Goal: Task Accomplishment & Management: Use online tool/utility

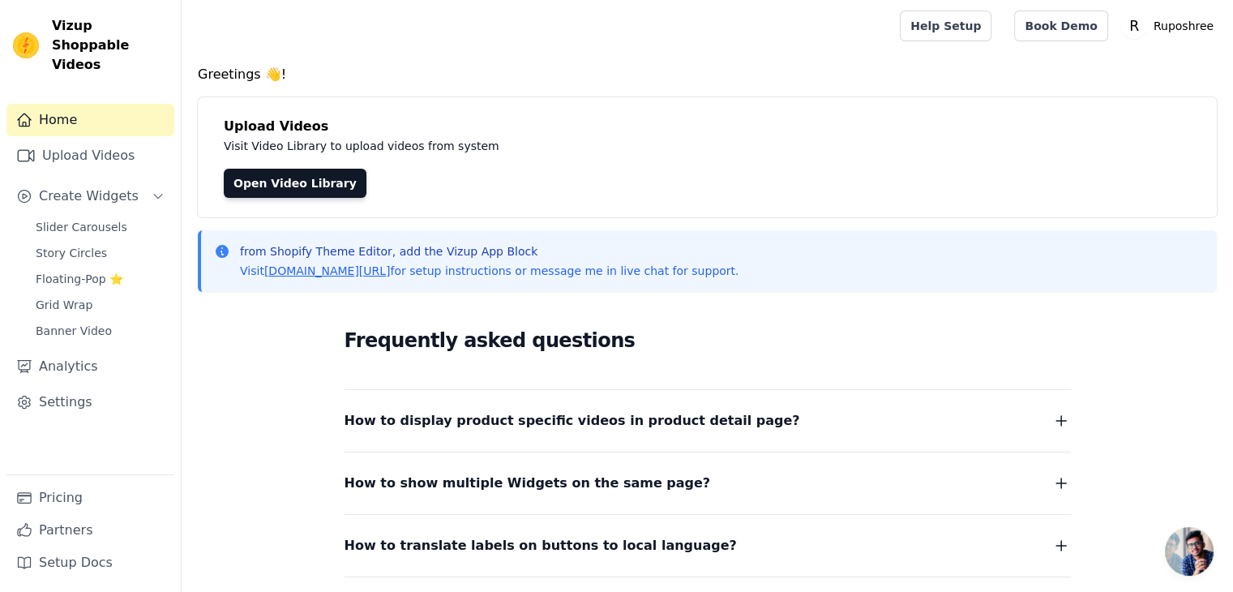
scroll to position [29, 0]
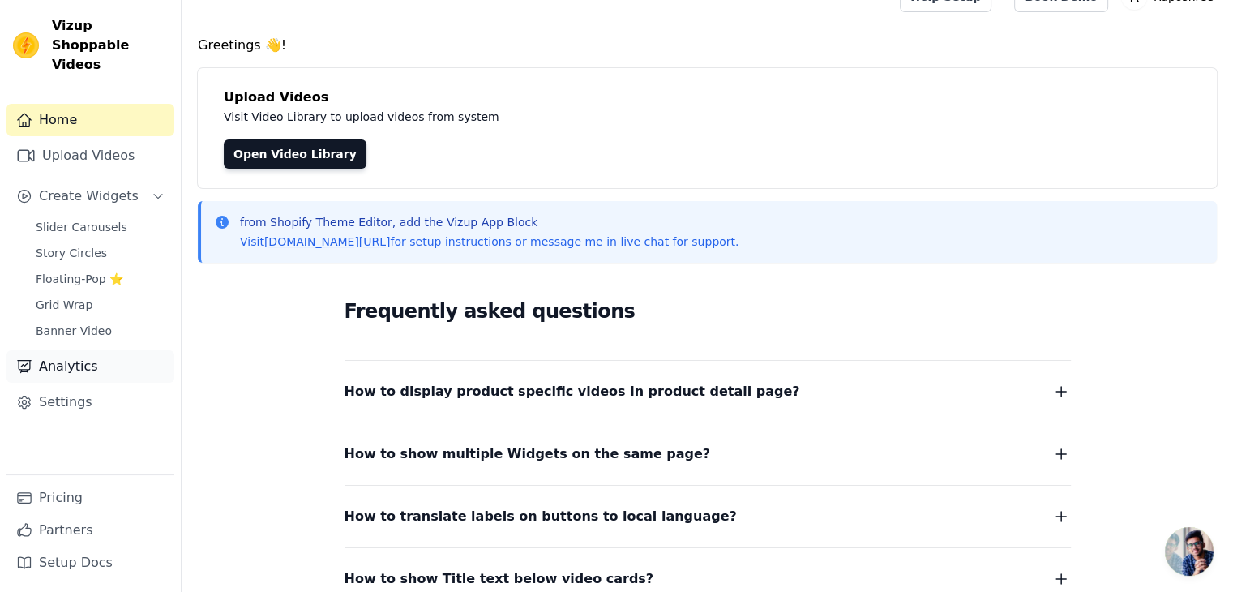
click at [122, 350] on link "Analytics" at bounding box center [90, 366] width 168 height 32
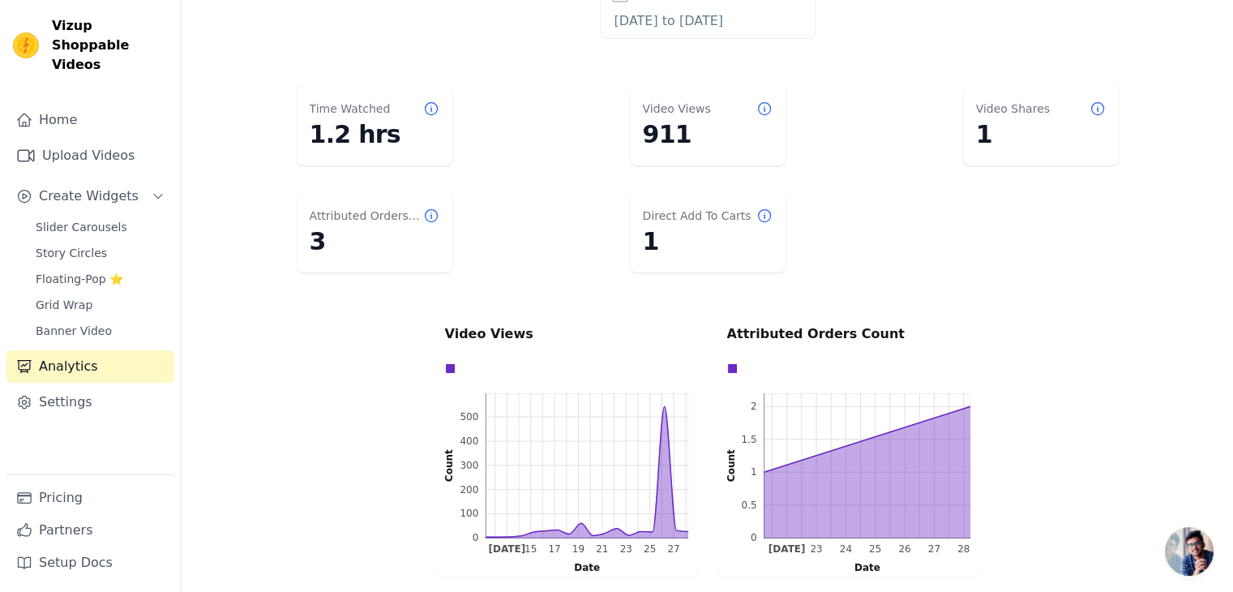
scroll to position [93, 0]
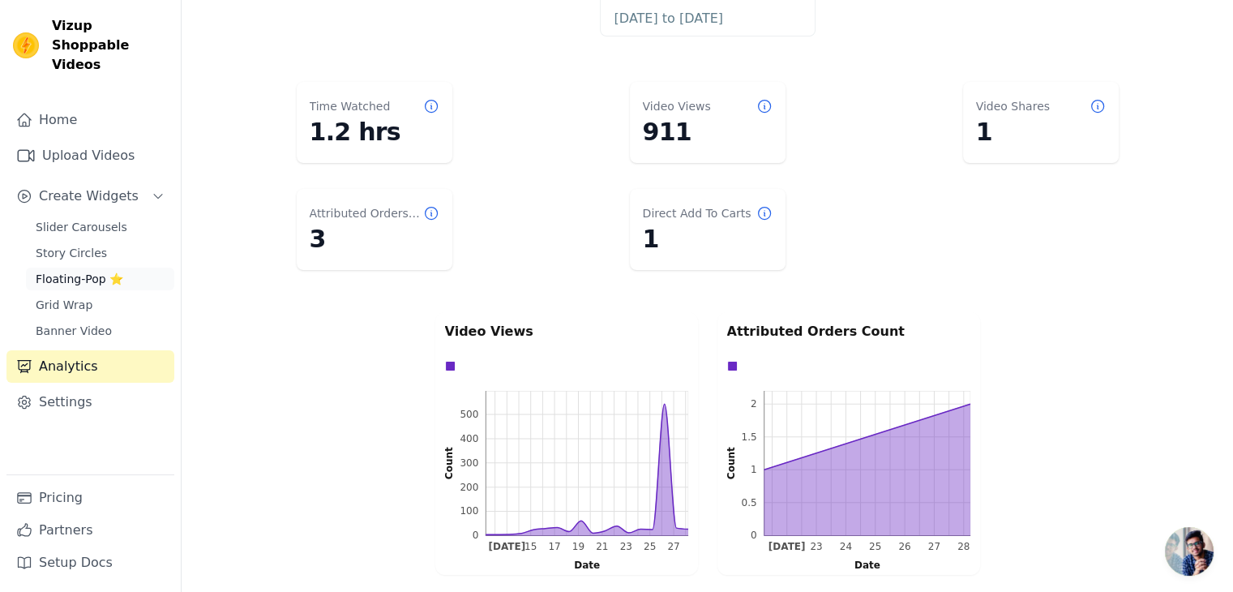
click at [95, 271] on span "Floating-Pop ⭐" at bounding box center [80, 279] width 88 height 16
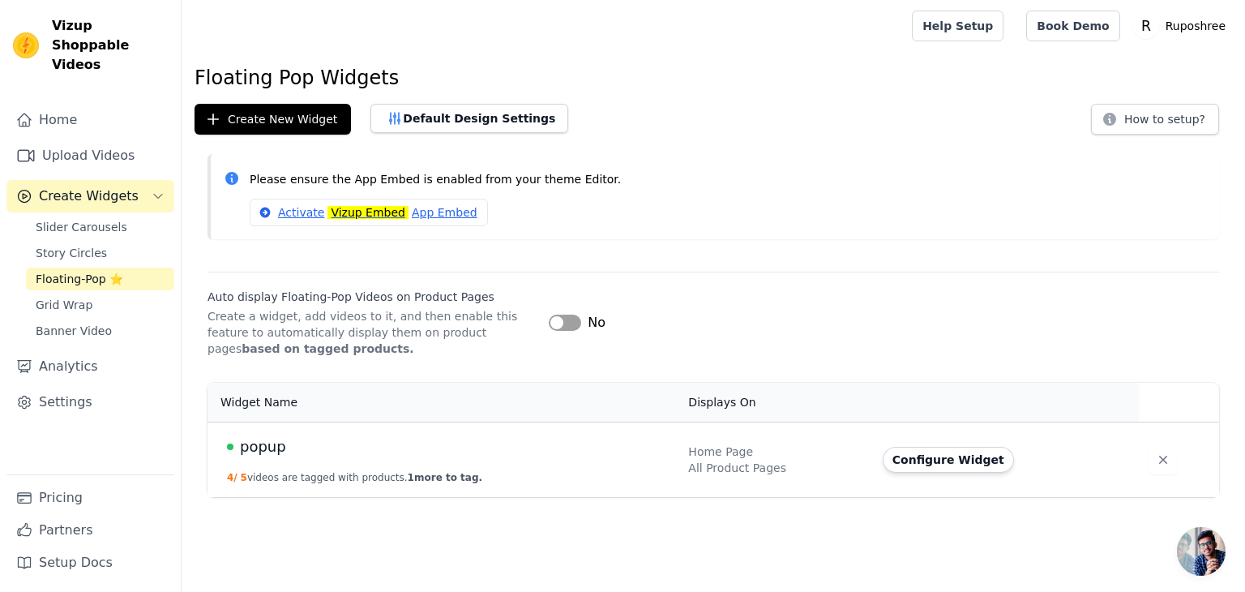
click at [953, 444] on td "Configure Widget" at bounding box center [1006, 459] width 266 height 75
click at [958, 465] on button "Configure Widget" at bounding box center [948, 460] width 131 height 26
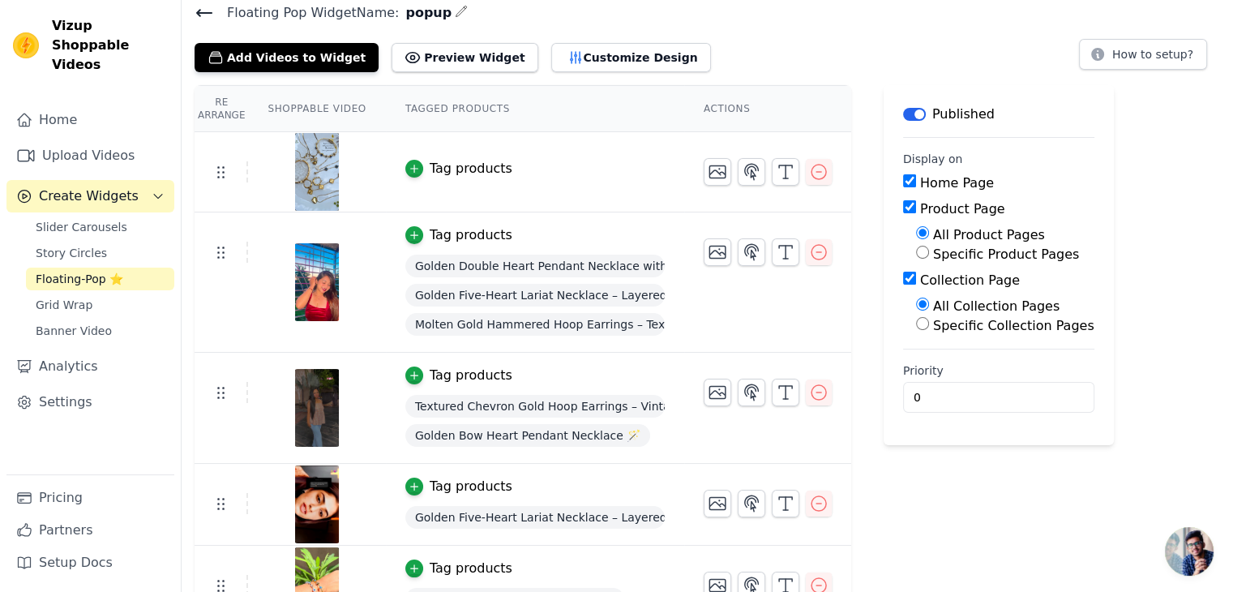
scroll to position [97, 0]
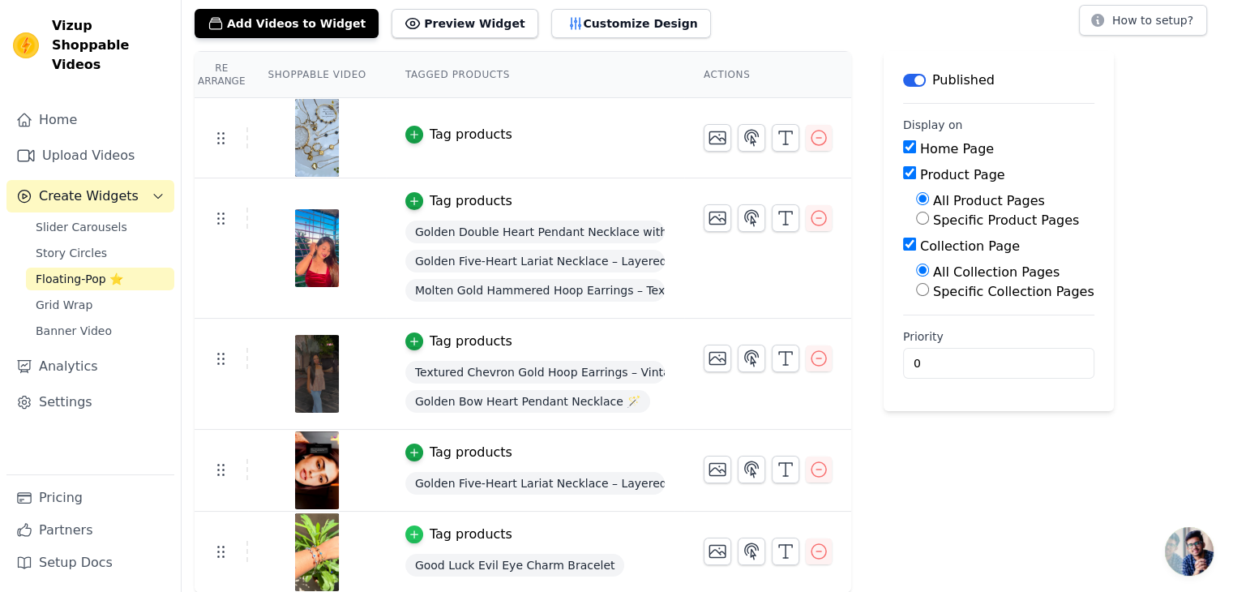
click at [409, 529] on icon "button" at bounding box center [414, 534] width 11 height 11
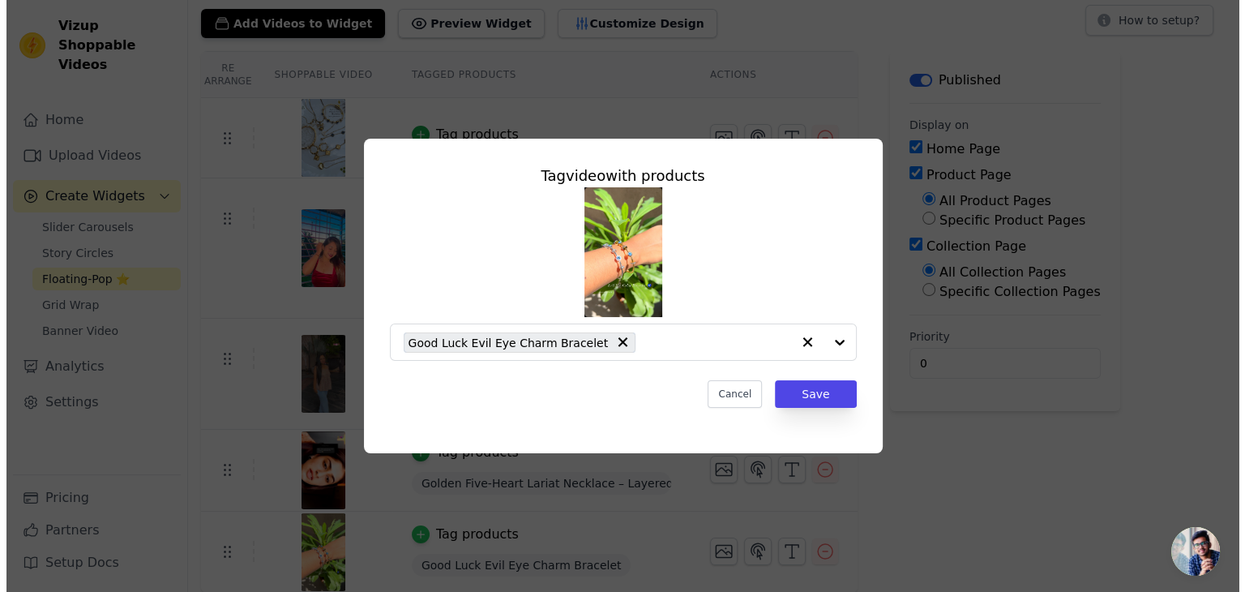
scroll to position [0, 0]
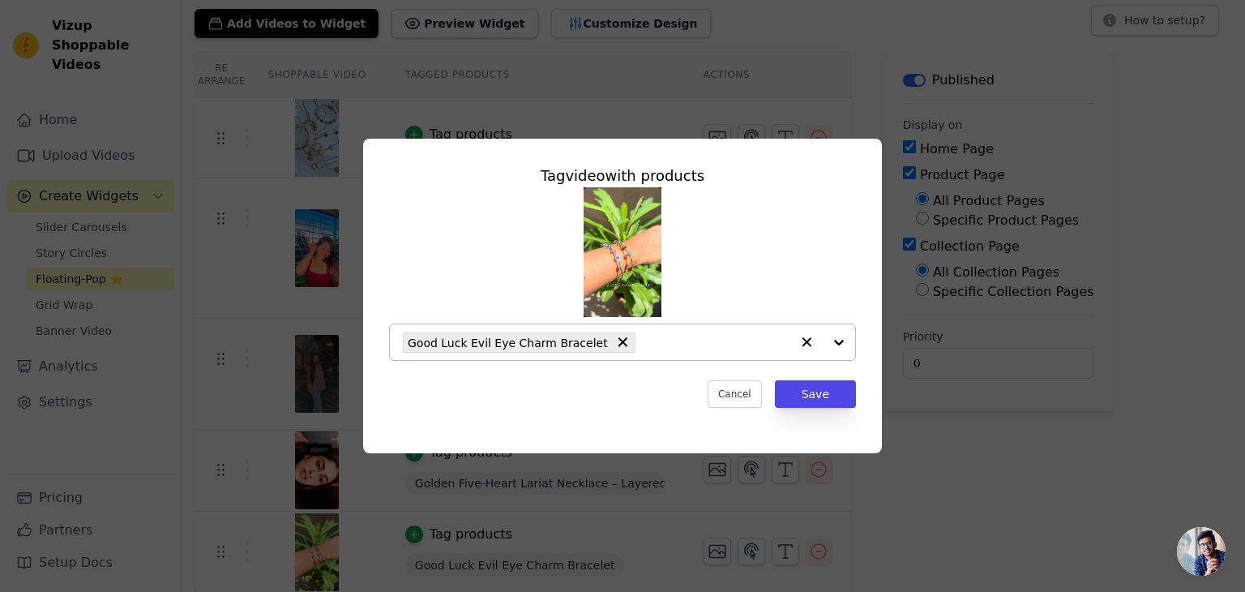
click at [753, 331] on div "Good Luck Evil Eye Charm Bracelet" at bounding box center [597, 342] width 388 height 36
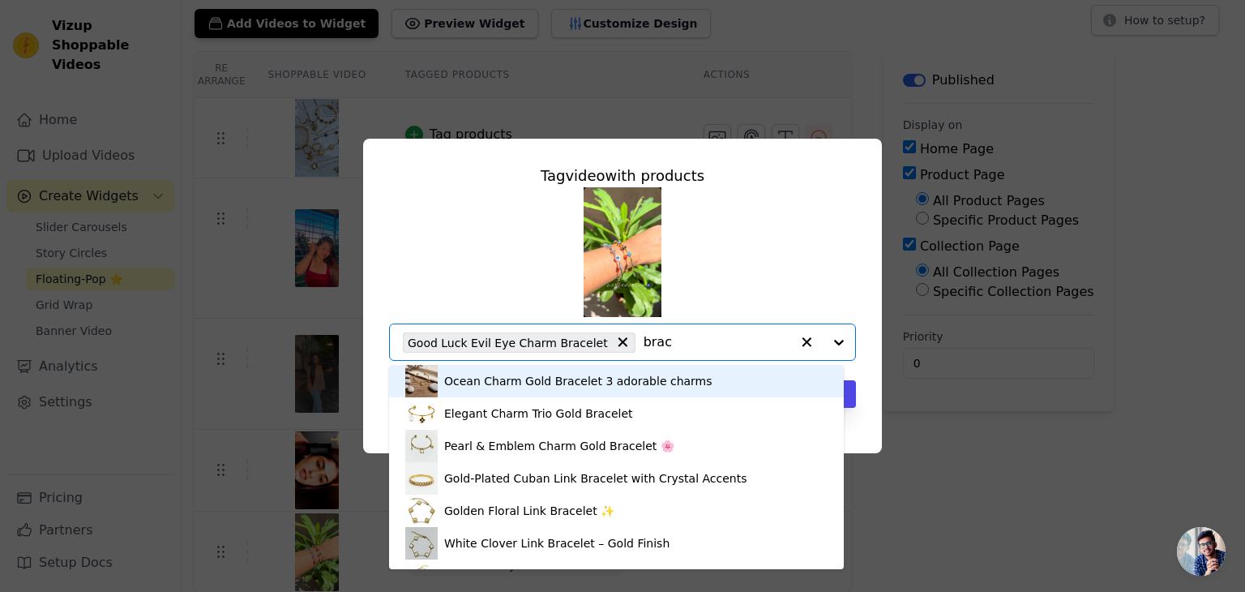
type input "brace"
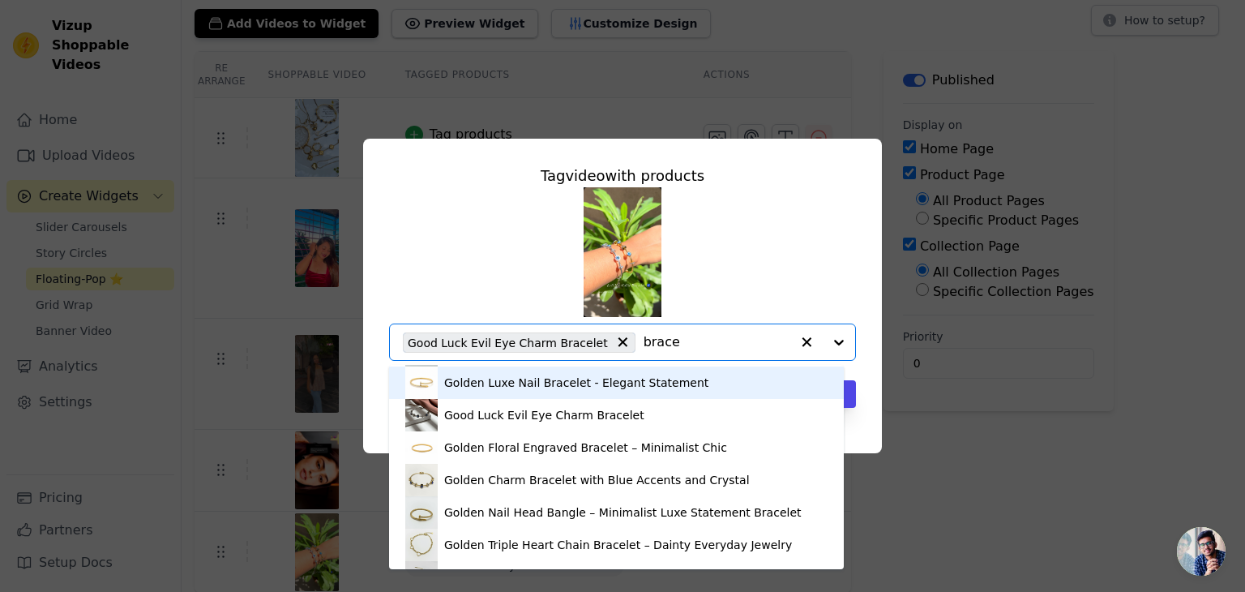
scroll to position [259, 0]
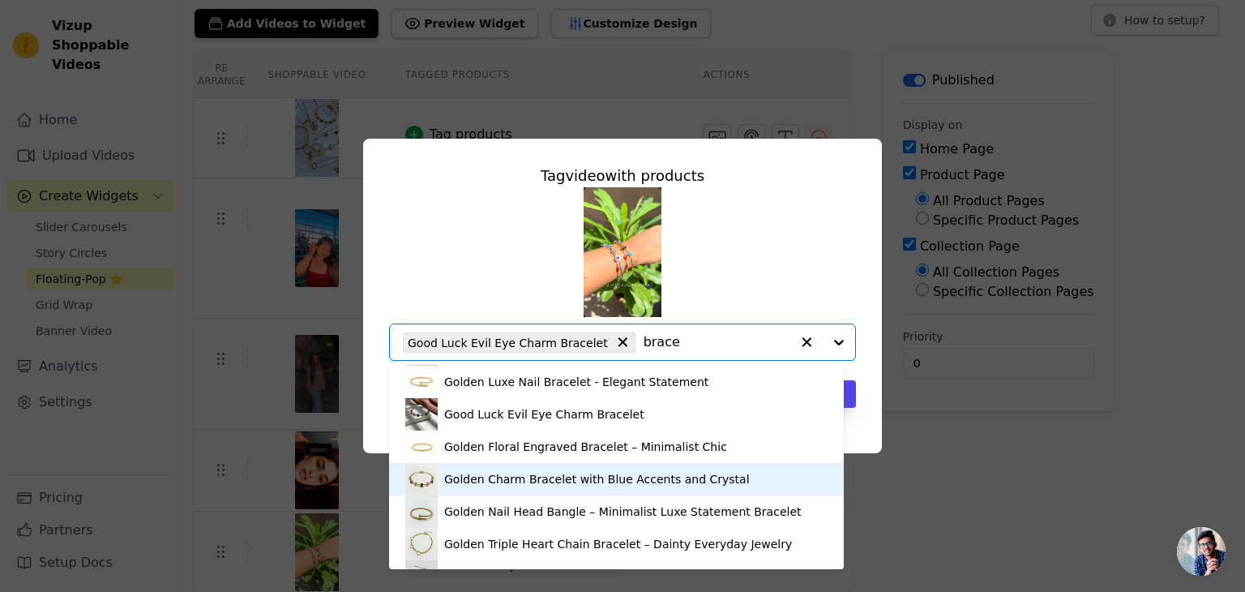
click at [677, 477] on div "Golden Charm Bracelet with Blue Accents and Crystal" at bounding box center [597, 479] width 306 height 16
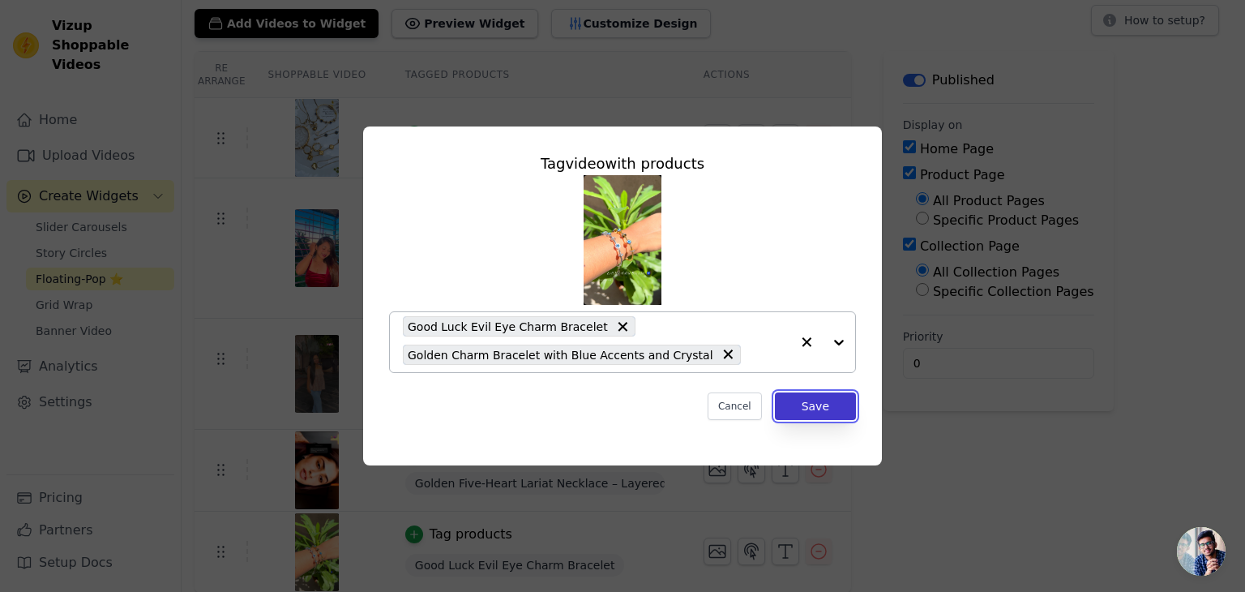
click at [821, 400] on button "Save" at bounding box center [815, 406] width 81 height 28
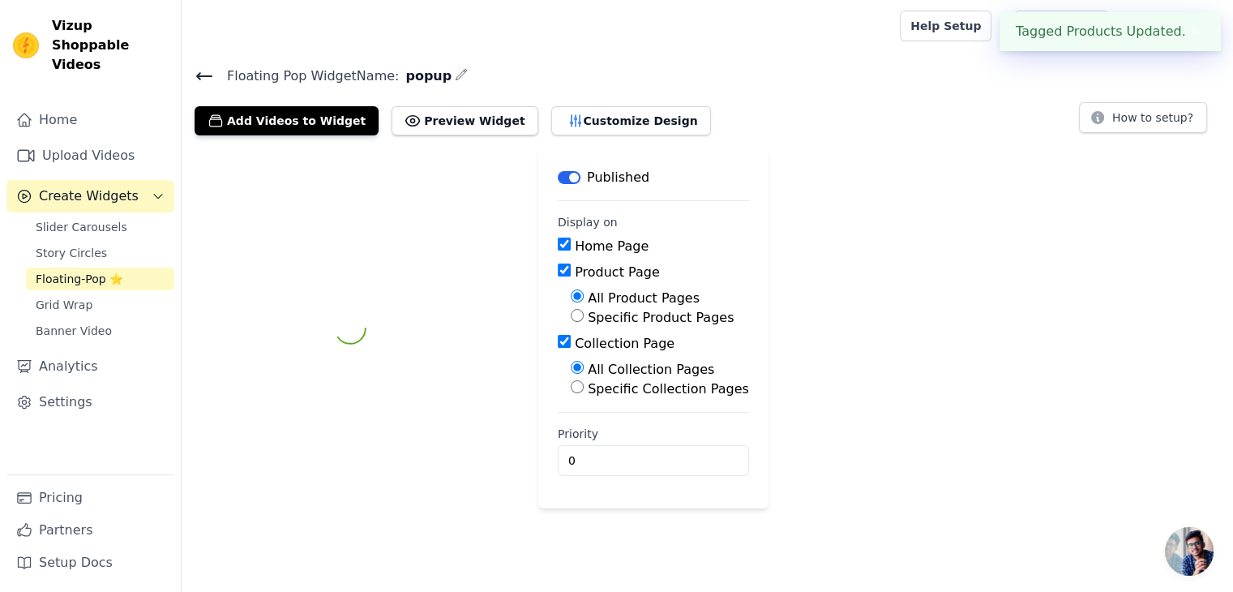
scroll to position [0, 0]
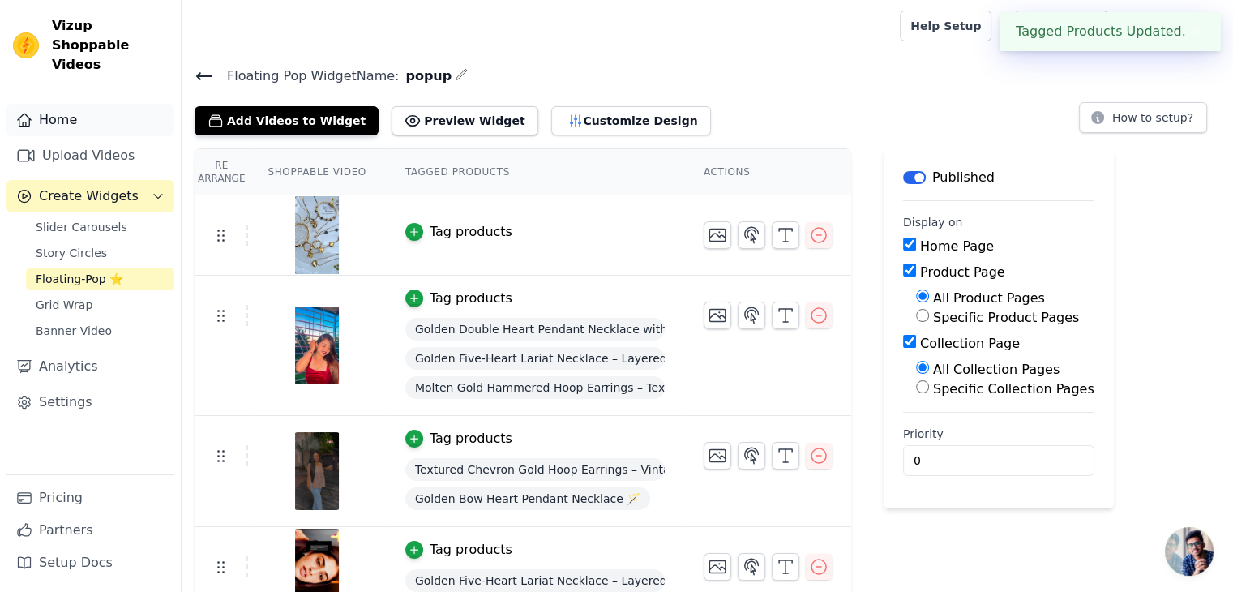
click at [86, 107] on link "Home" at bounding box center [90, 120] width 168 height 32
